Goal: Information Seeking & Learning: Compare options

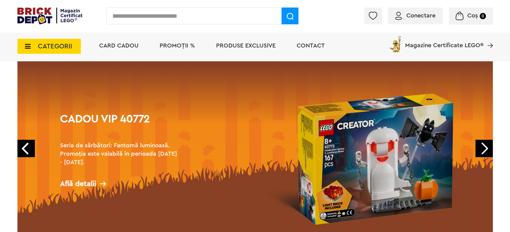
scroll to position [67, 0]
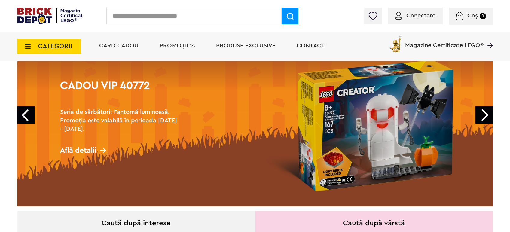
click at [242, 48] on span "Produse exclusive" at bounding box center [246, 46] width 60 height 6
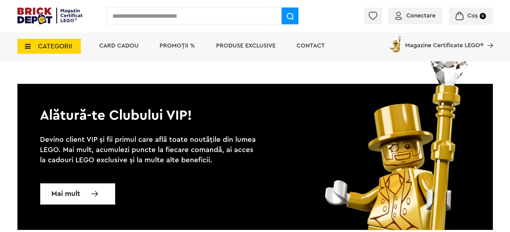
scroll to position [5812, 0]
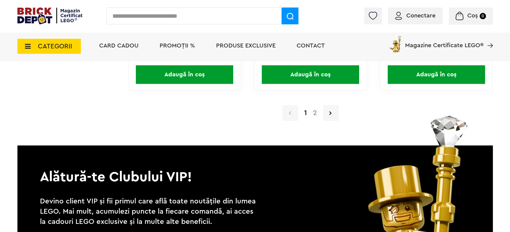
click at [315, 109] on link "2" at bounding box center [315, 112] width 10 height 7
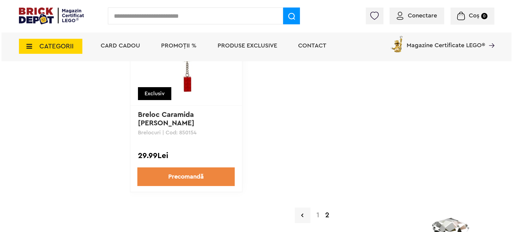
scroll to position [1603, 0]
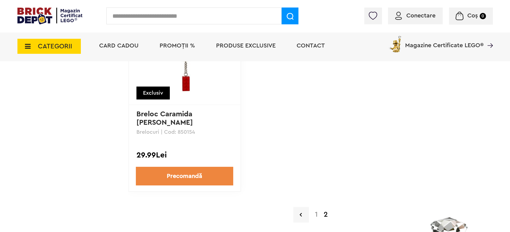
click at [55, 43] on span "CATEGORII" at bounding box center [55, 46] width 34 height 7
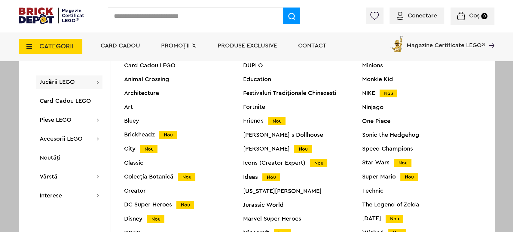
scroll to position [22, 0]
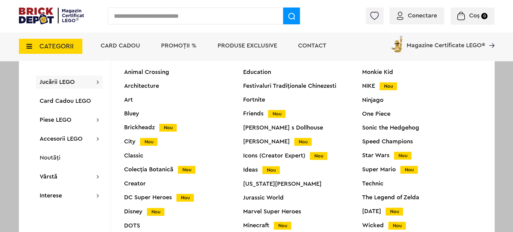
click at [134, 19] on input "text" at bounding box center [195, 16] width 175 height 17
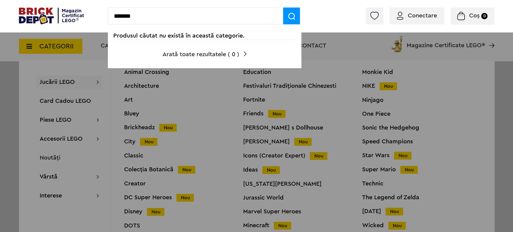
type input "*******"
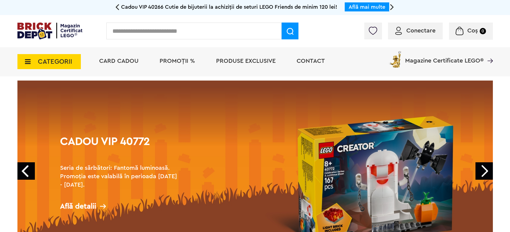
click at [58, 65] on span "CATEGORII" at bounding box center [55, 61] width 34 height 7
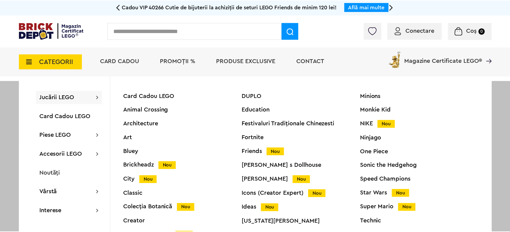
scroll to position [22, 0]
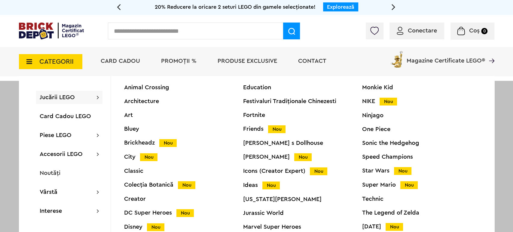
click at [374, 198] on div "Technic" at bounding box center [421, 199] width 119 height 6
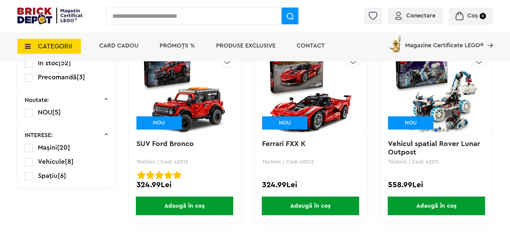
scroll to position [349, 0]
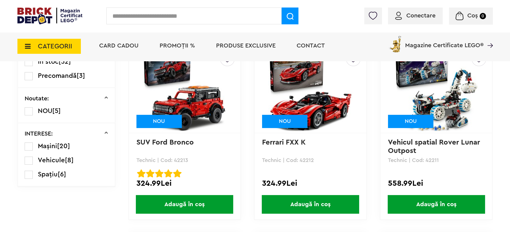
click at [293, 120] on div "NOU" at bounding box center [284, 121] width 45 height 13
click at [299, 74] on img at bounding box center [310, 90] width 84 height 84
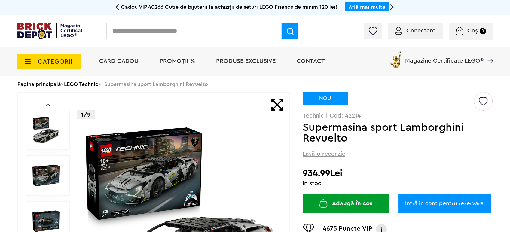
scroll to position [33, 0]
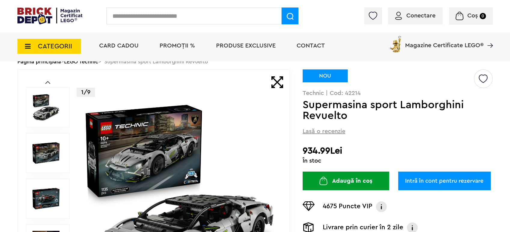
click at [183, 147] on img at bounding box center [180, 199] width 194 height 194
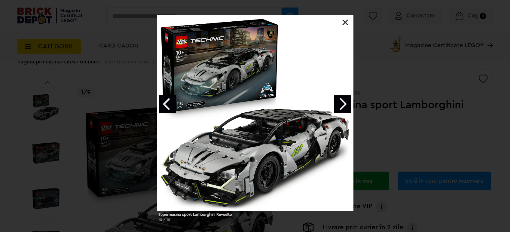
click at [210, 79] on div at bounding box center [255, 113] width 196 height 196
click at [339, 102] on link "Next image" at bounding box center [342, 103] width 17 height 17
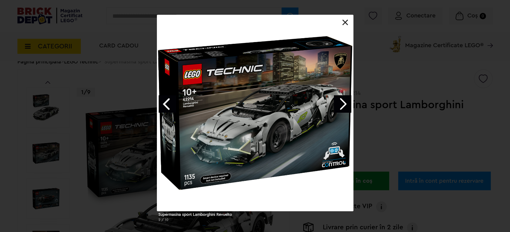
click at [339, 102] on link "Next image" at bounding box center [342, 103] width 17 height 17
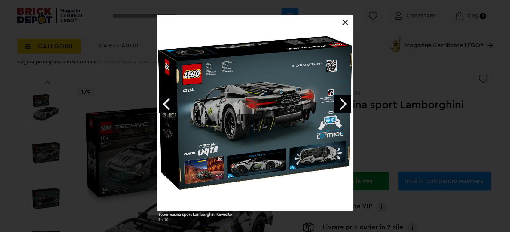
click at [339, 102] on link "Next image" at bounding box center [342, 103] width 17 height 17
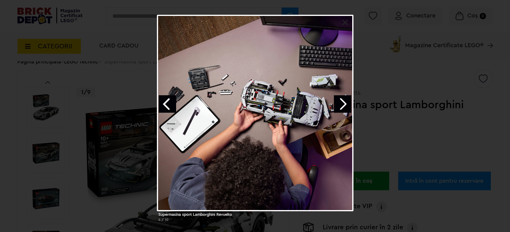
click at [170, 112] on link "Previous image" at bounding box center [167, 103] width 17 height 17
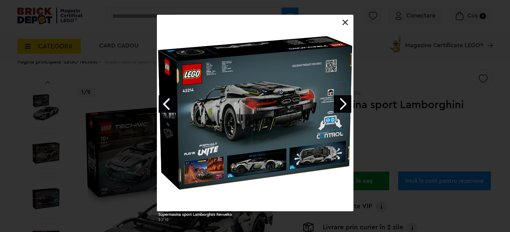
click at [345, 23] on link at bounding box center [345, 23] width 6 height 6
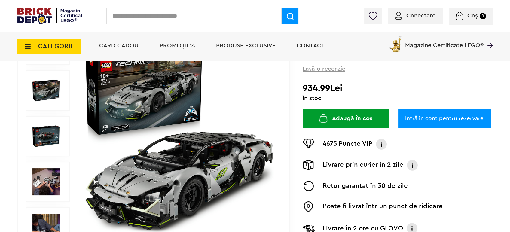
scroll to position [100, 0]
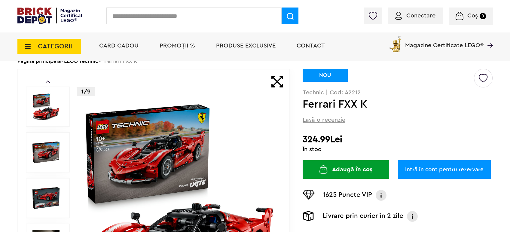
scroll to position [33, 0]
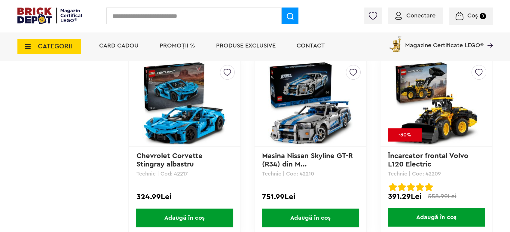
scroll to position [538, 0]
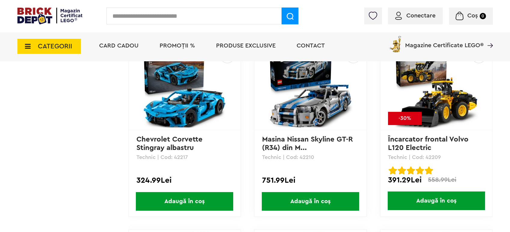
click at [182, 109] on img at bounding box center [185, 86] width 84 height 84
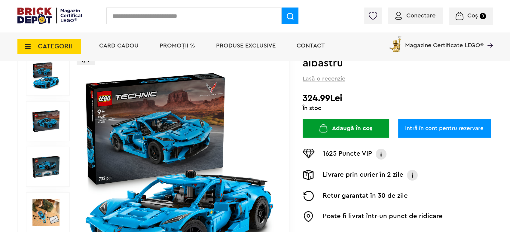
scroll to position [67, 0]
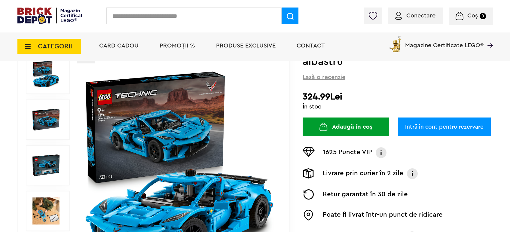
click at [181, 109] on img at bounding box center [180, 166] width 194 height 194
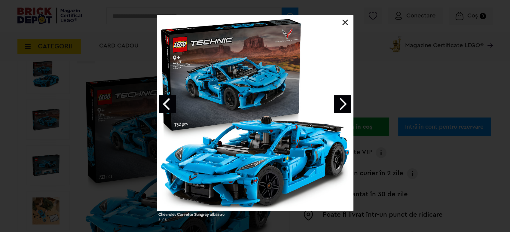
click at [341, 103] on link "Next image" at bounding box center [342, 103] width 17 height 17
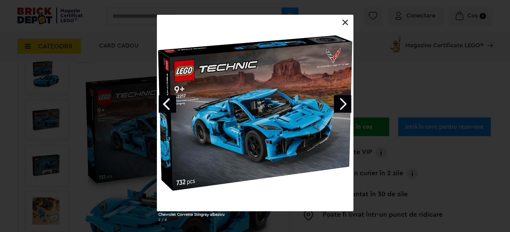
click at [341, 103] on link "Next image" at bounding box center [342, 103] width 17 height 17
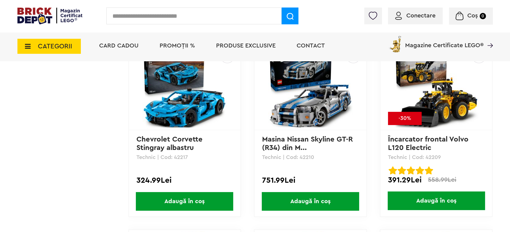
click at [289, 142] on link "Masina Nissan Skyline GT-R (R34) din M..." at bounding box center [308, 144] width 93 height 16
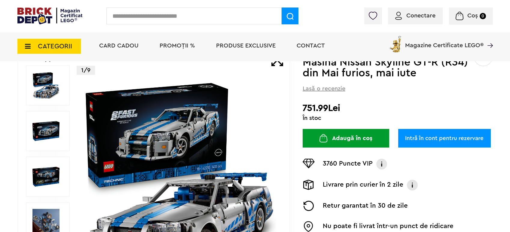
scroll to position [67, 0]
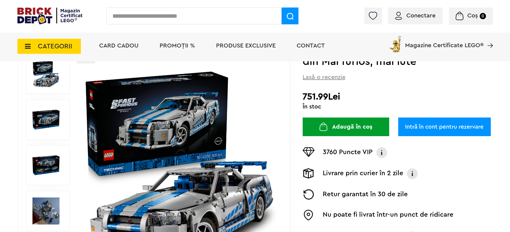
click at [155, 102] on img at bounding box center [180, 166] width 194 height 194
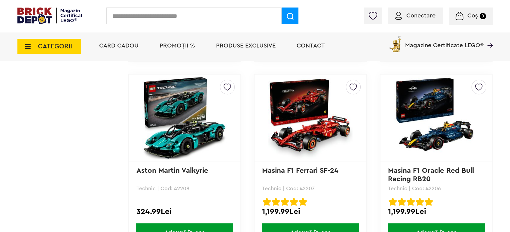
scroll to position [705, 0]
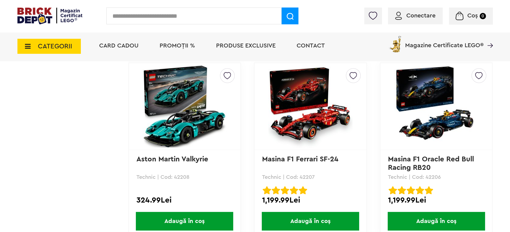
click at [174, 130] on img at bounding box center [185, 106] width 84 height 84
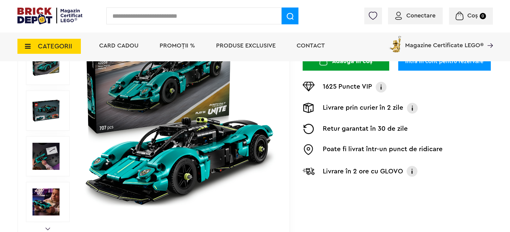
scroll to position [133, 0]
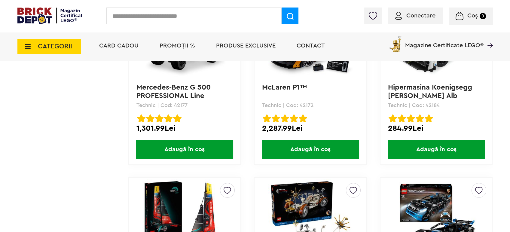
scroll to position [1507, 0]
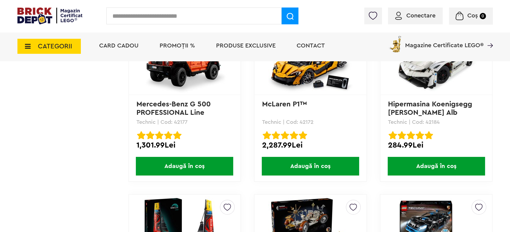
click at [401, 107] on link "Hipermasina Koenigsegg [PERSON_NAME] Alb Absolut" at bounding box center [431, 113] width 86 height 24
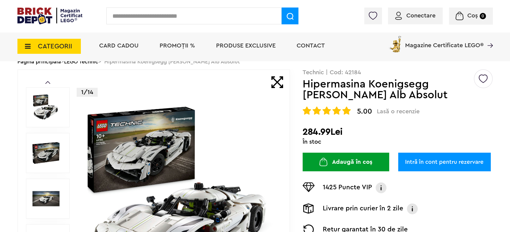
scroll to position [100, 0]
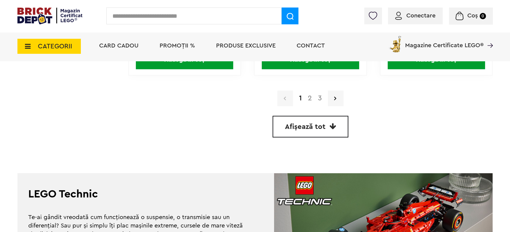
scroll to position [1774, 0]
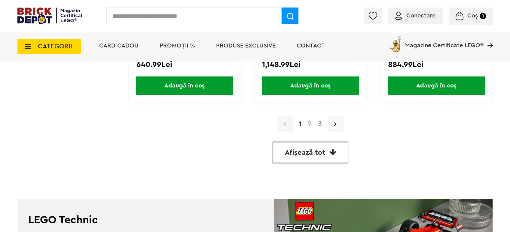
click at [307, 122] on link "2" at bounding box center [310, 124] width 10 height 7
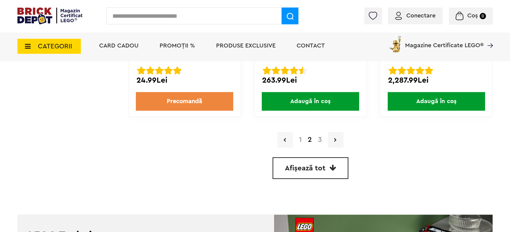
scroll to position [1770, 0]
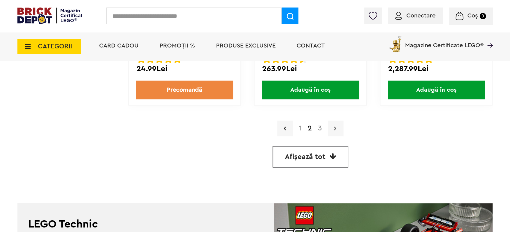
click at [335, 127] on icon at bounding box center [335, 128] width 2 height 6
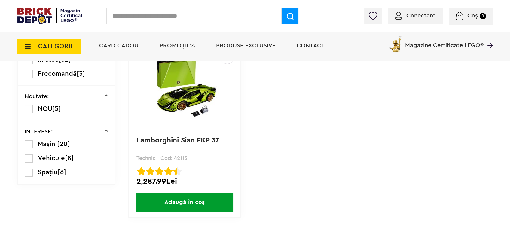
scroll to position [367, 0]
